Goal: Use online tool/utility: Utilize a website feature to perform a specific function

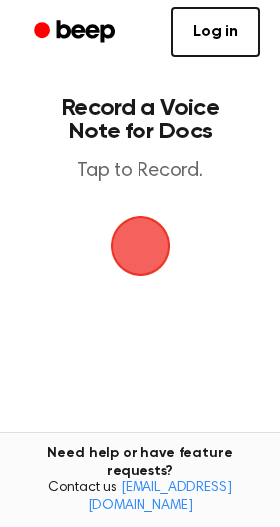
click at [164, 234] on span "button" at bounding box center [141, 246] width 112 height 112
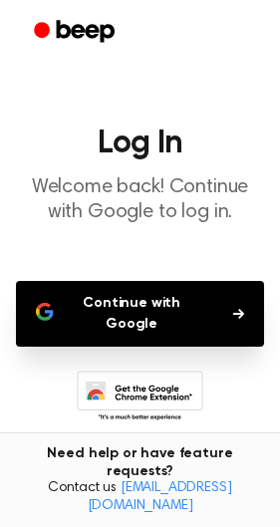
click at [225, 327] on button "Continue with Google" at bounding box center [140, 314] width 248 height 66
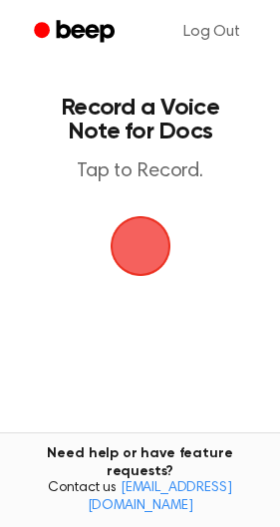
click at [122, 282] on span "button" at bounding box center [141, 246] width 72 height 72
click at [167, 246] on span "button" at bounding box center [140, 246] width 93 height 93
click at [134, 247] on span "button" at bounding box center [140, 246] width 107 height 107
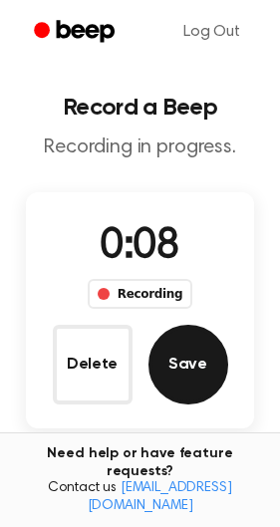
click at [182, 347] on button "Save" at bounding box center [188, 365] width 80 height 80
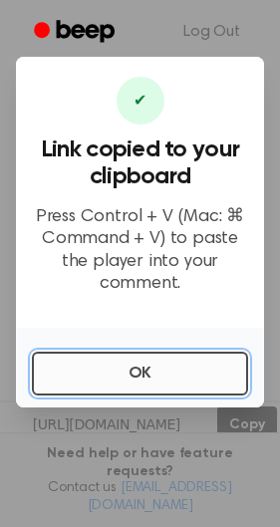
click at [166, 369] on button "OK" at bounding box center [140, 374] width 216 height 44
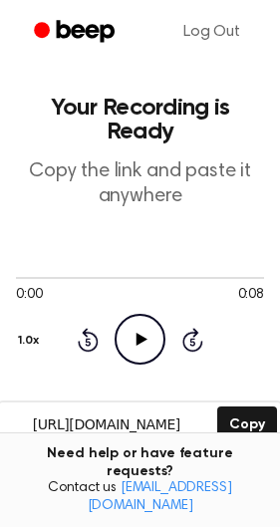
click at [141, 343] on icon "Play Audio" at bounding box center [140, 339] width 51 height 51
